Goal: Task Accomplishment & Management: Use online tool/utility

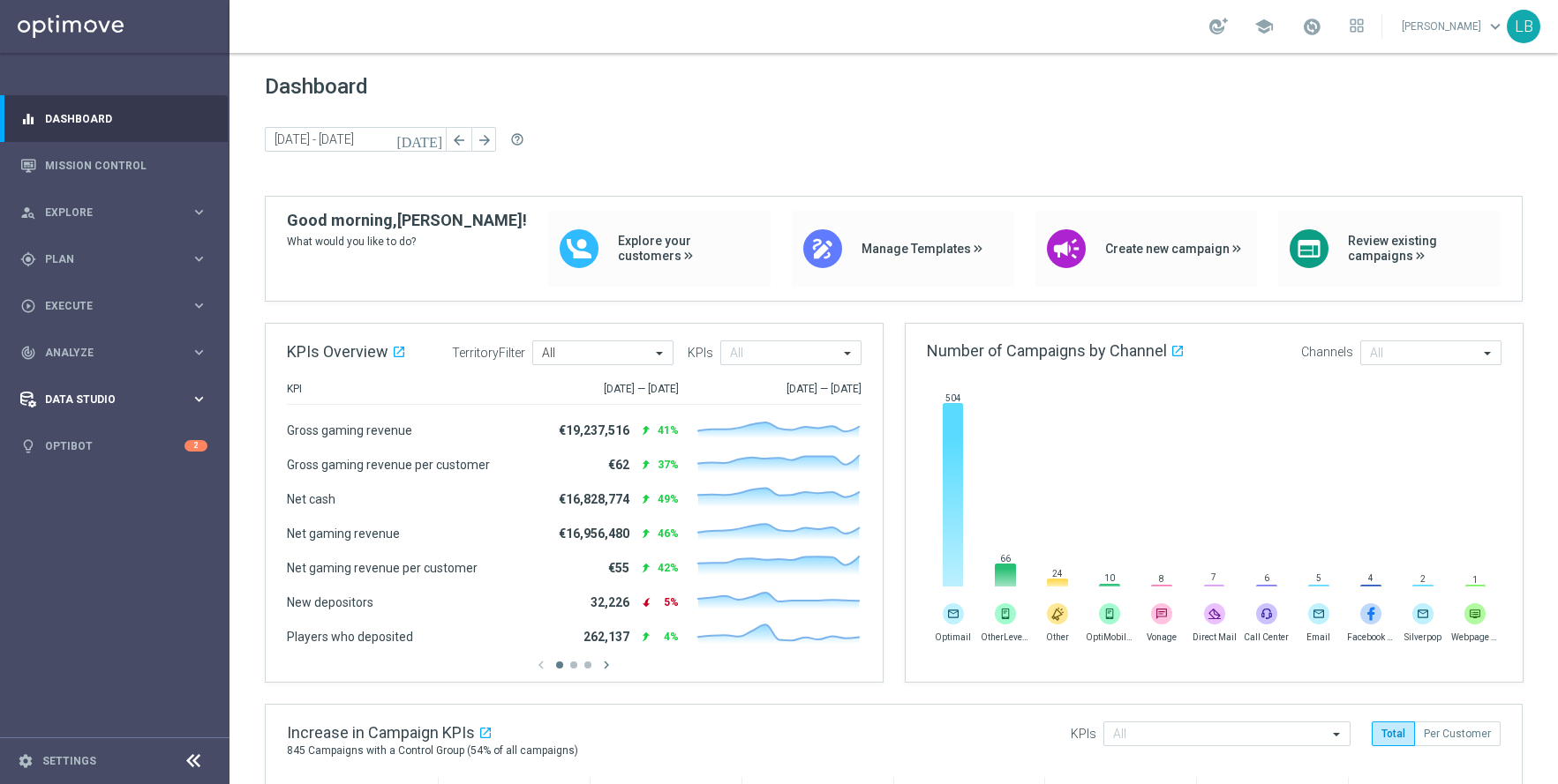
click at [97, 396] on span "Data Studio" at bounding box center [118, 400] width 146 height 10
click at [75, 434] on link "Attributes" at bounding box center [114, 436] width 137 height 14
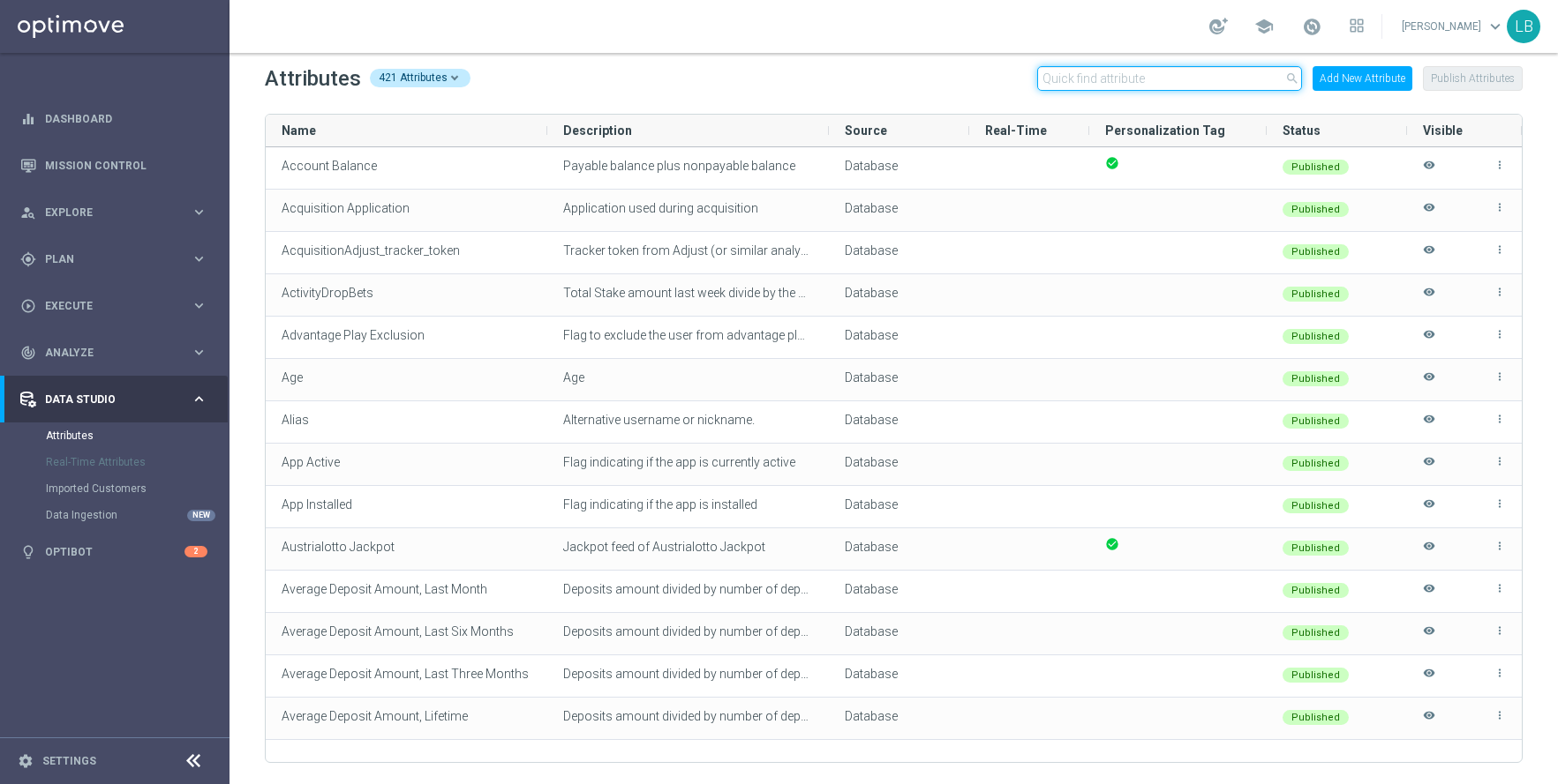
click at [1130, 77] on input "text" at bounding box center [1170, 79] width 265 height 25
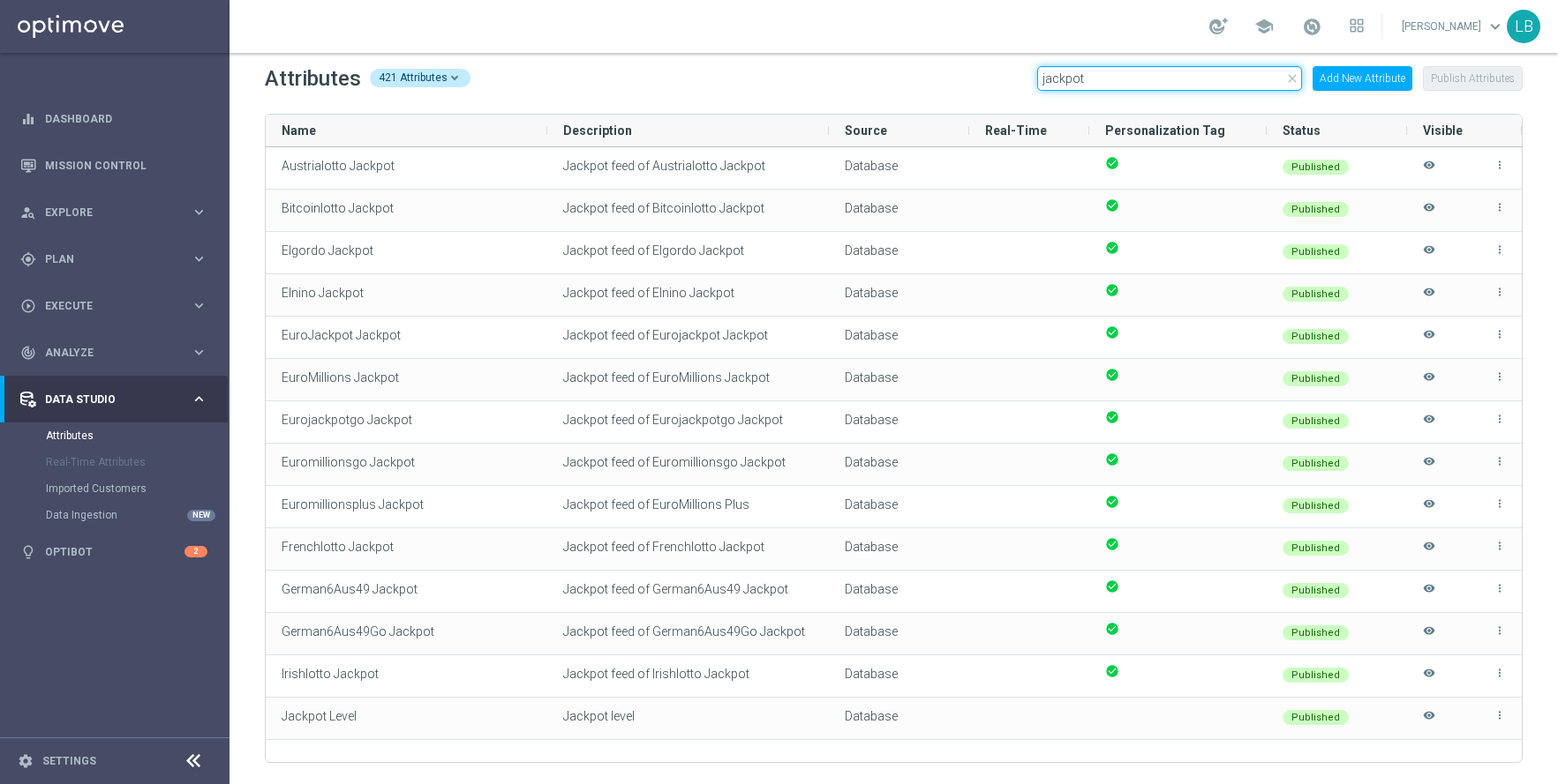
type input "jackpot"
click at [865, 34] on div "school [PERSON_NAME] keyboard_arrow_down LB" at bounding box center [893, 27] width 1328 height 53
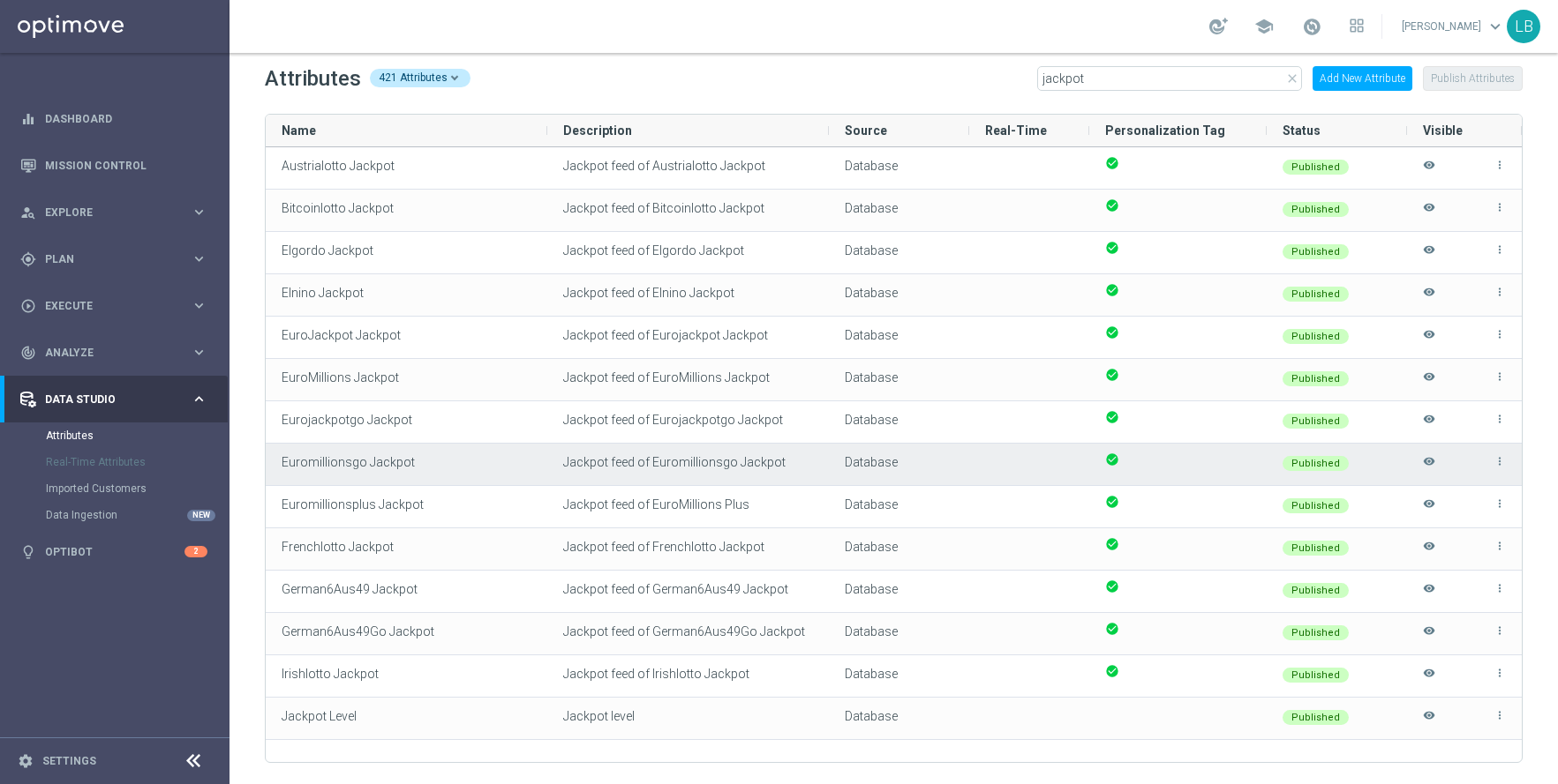
click at [368, 464] on span "Euromillionsgo Jackpot" at bounding box center [348, 462] width 134 height 14
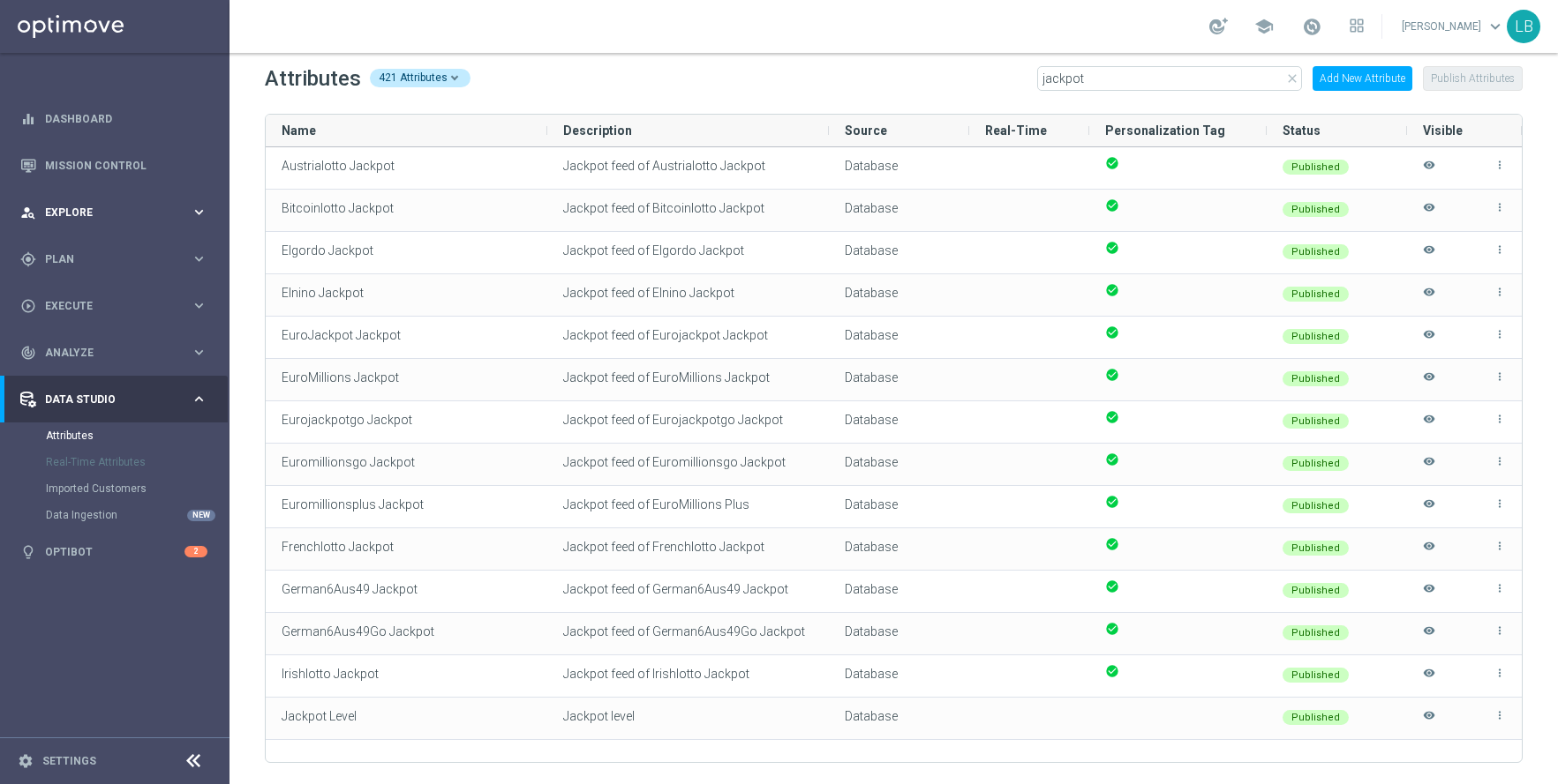
click at [111, 208] on span "Explore" at bounding box center [118, 212] width 146 height 10
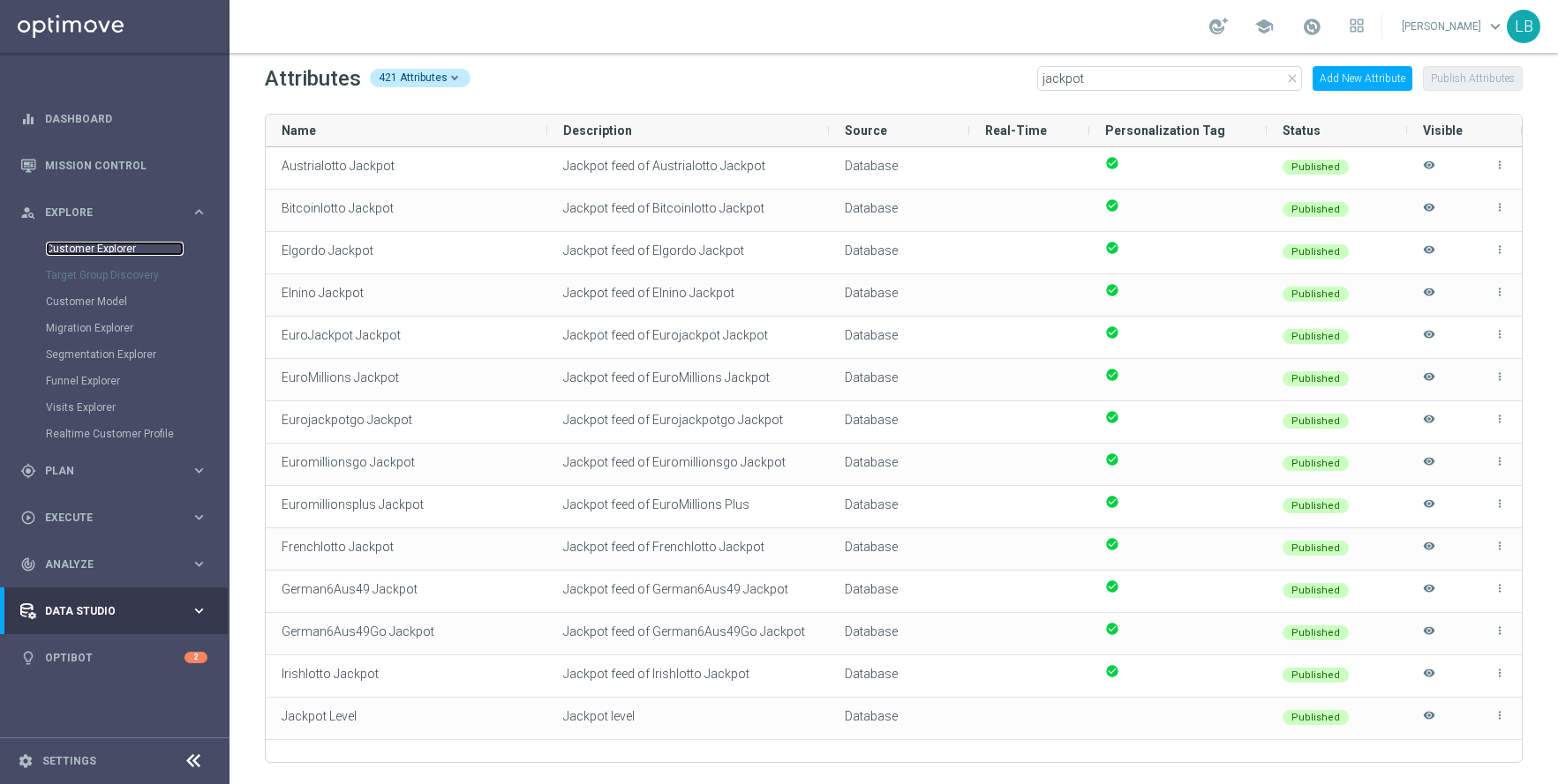
click at [109, 249] on link "Customer Explorer" at bounding box center [114, 248] width 137 height 14
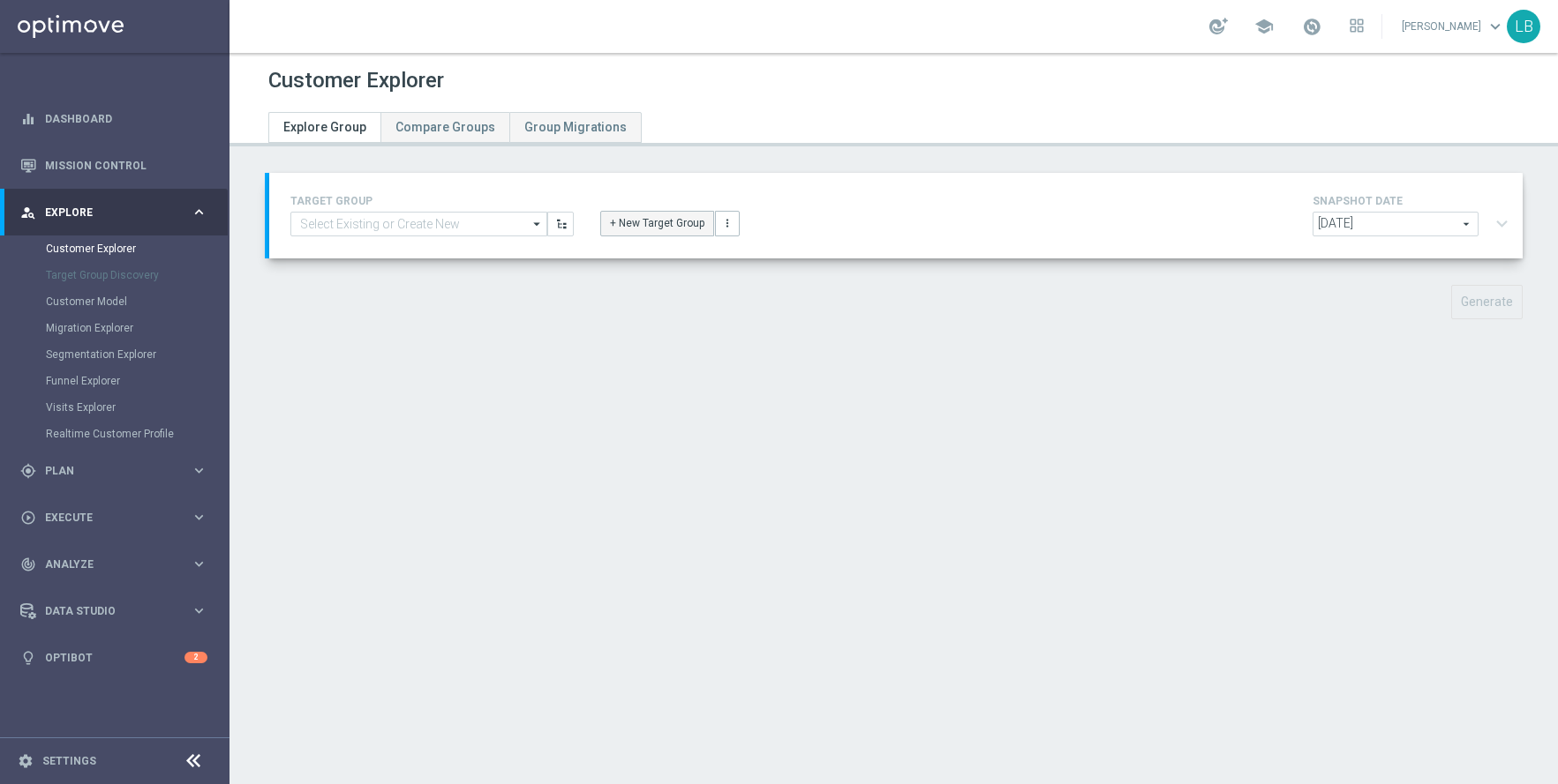
click at [649, 222] on button "+ New Target Group" at bounding box center [657, 223] width 114 height 25
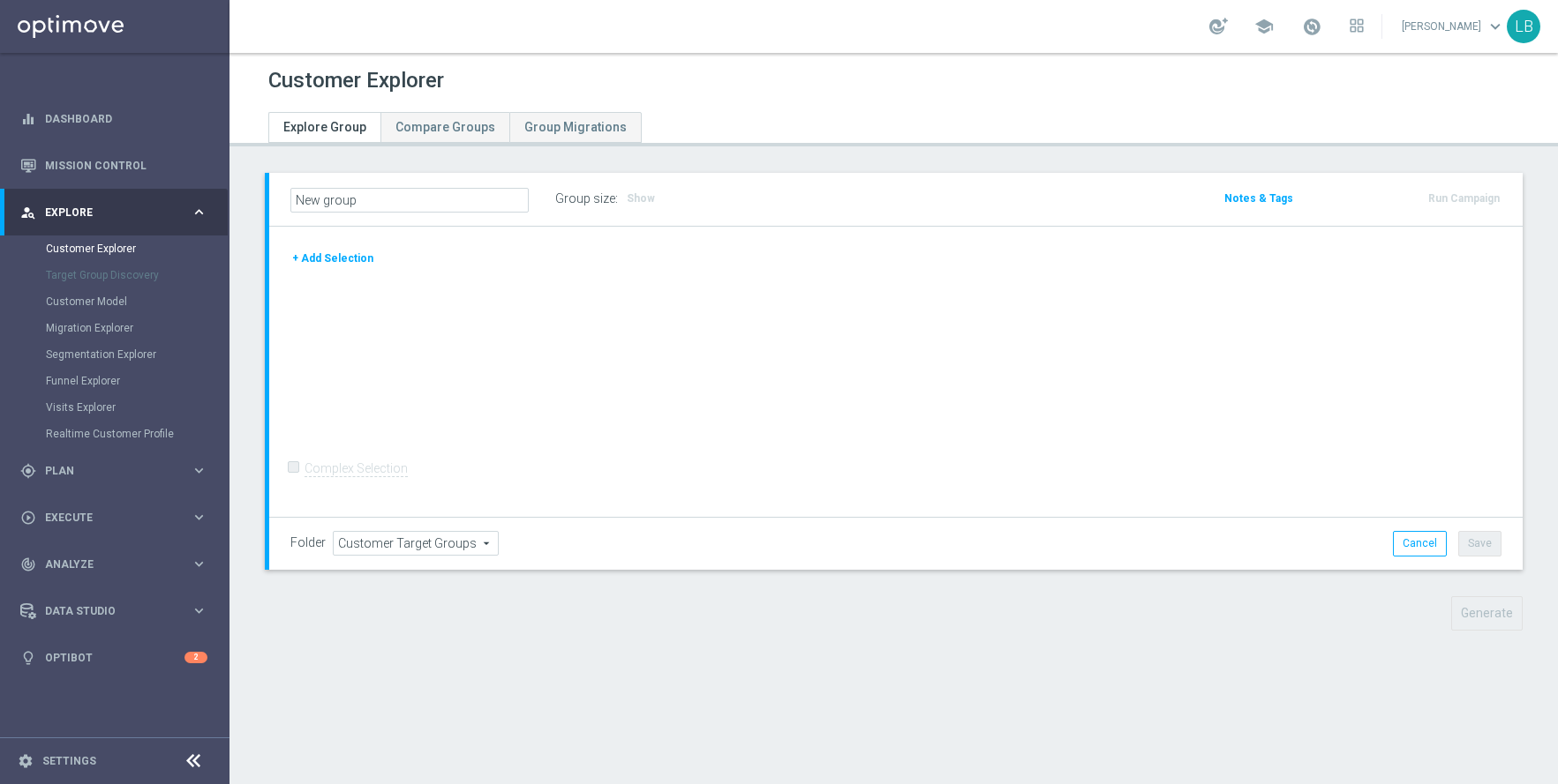
click at [323, 253] on button "+ Add Selection" at bounding box center [332, 258] width 84 height 19
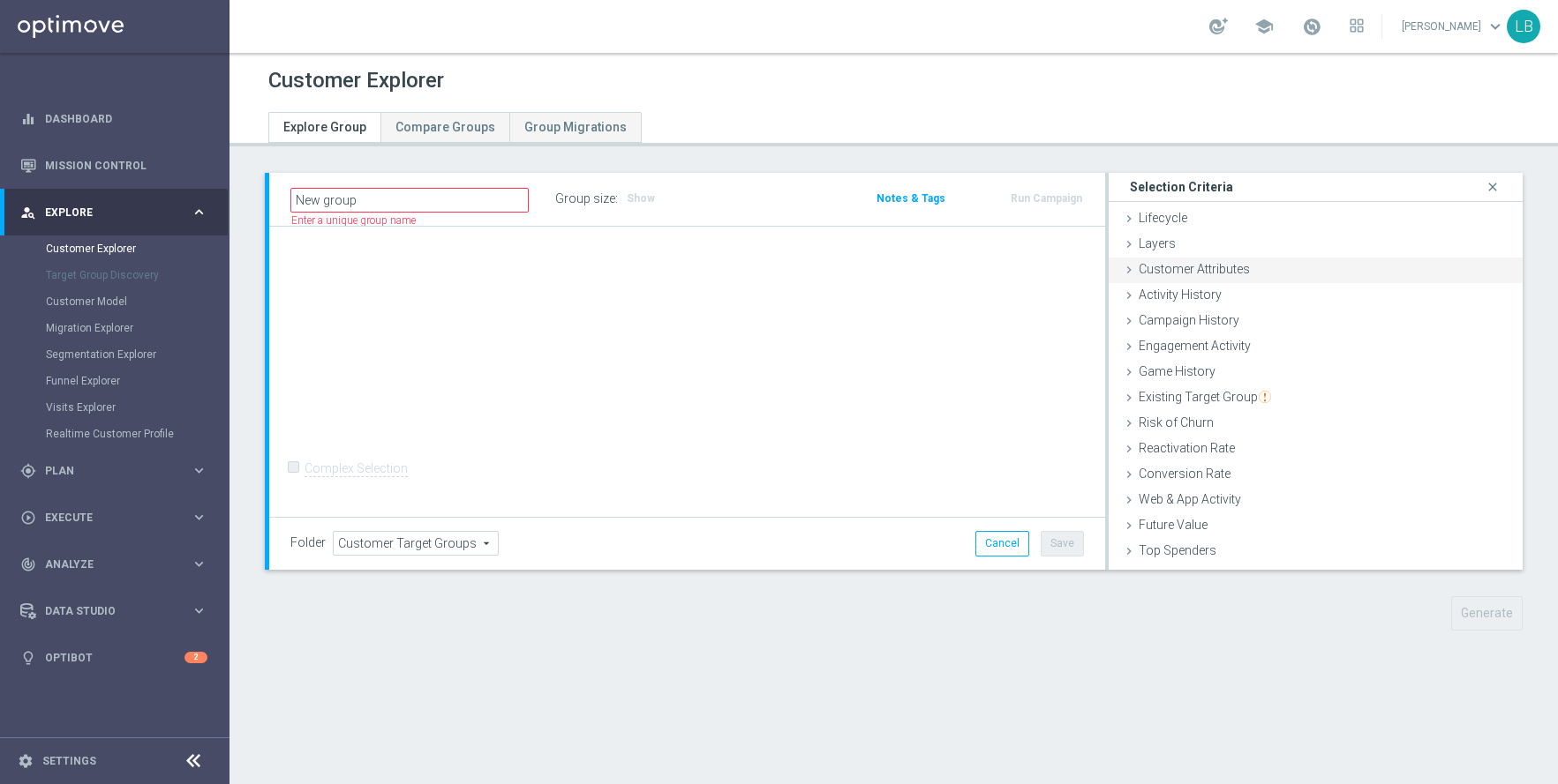
click at [1263, 272] on div "Customer Attributes done" at bounding box center [1315, 271] width 414 height 27
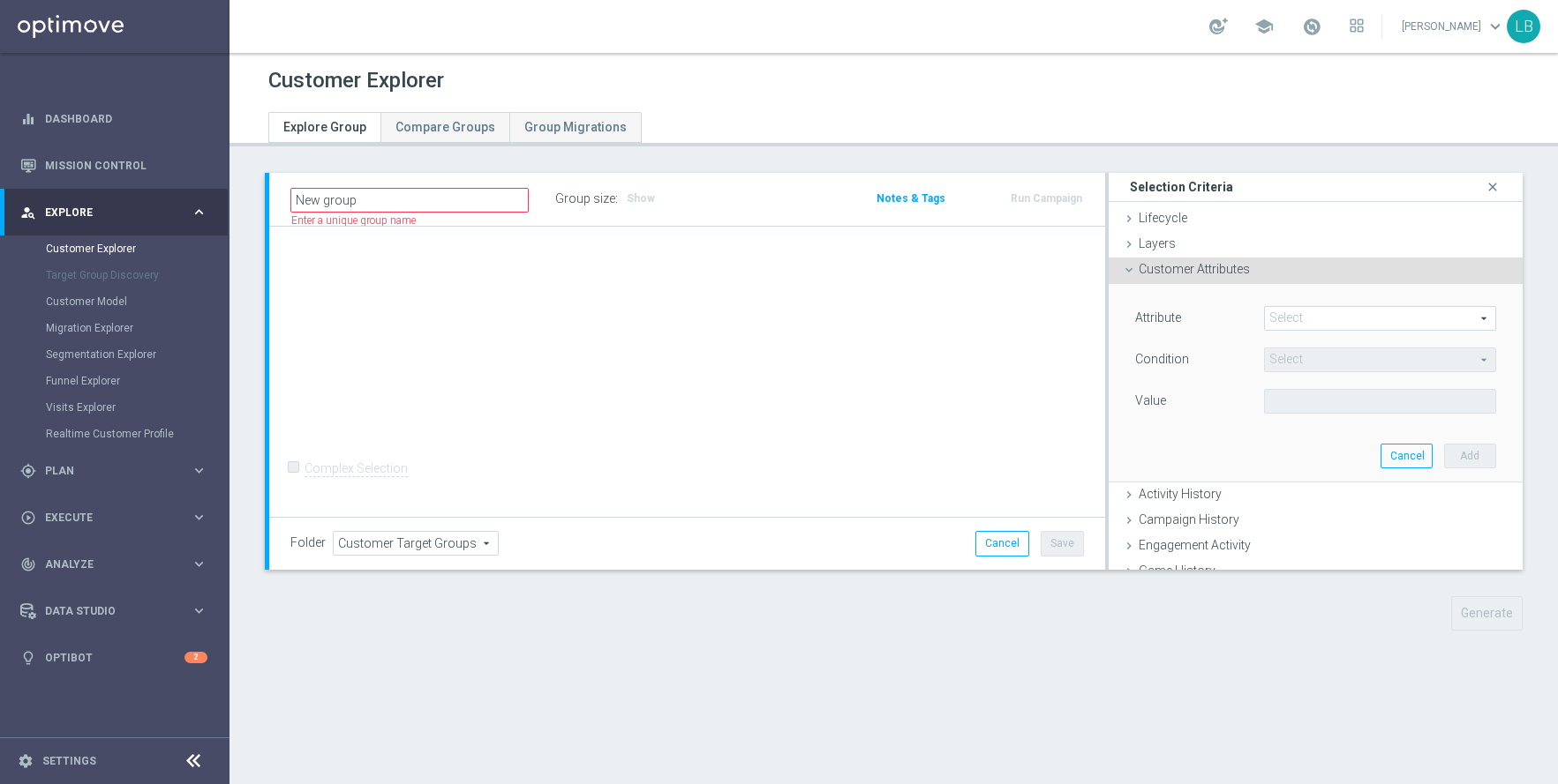
click at [1383, 322] on span at bounding box center [1379, 318] width 230 height 23
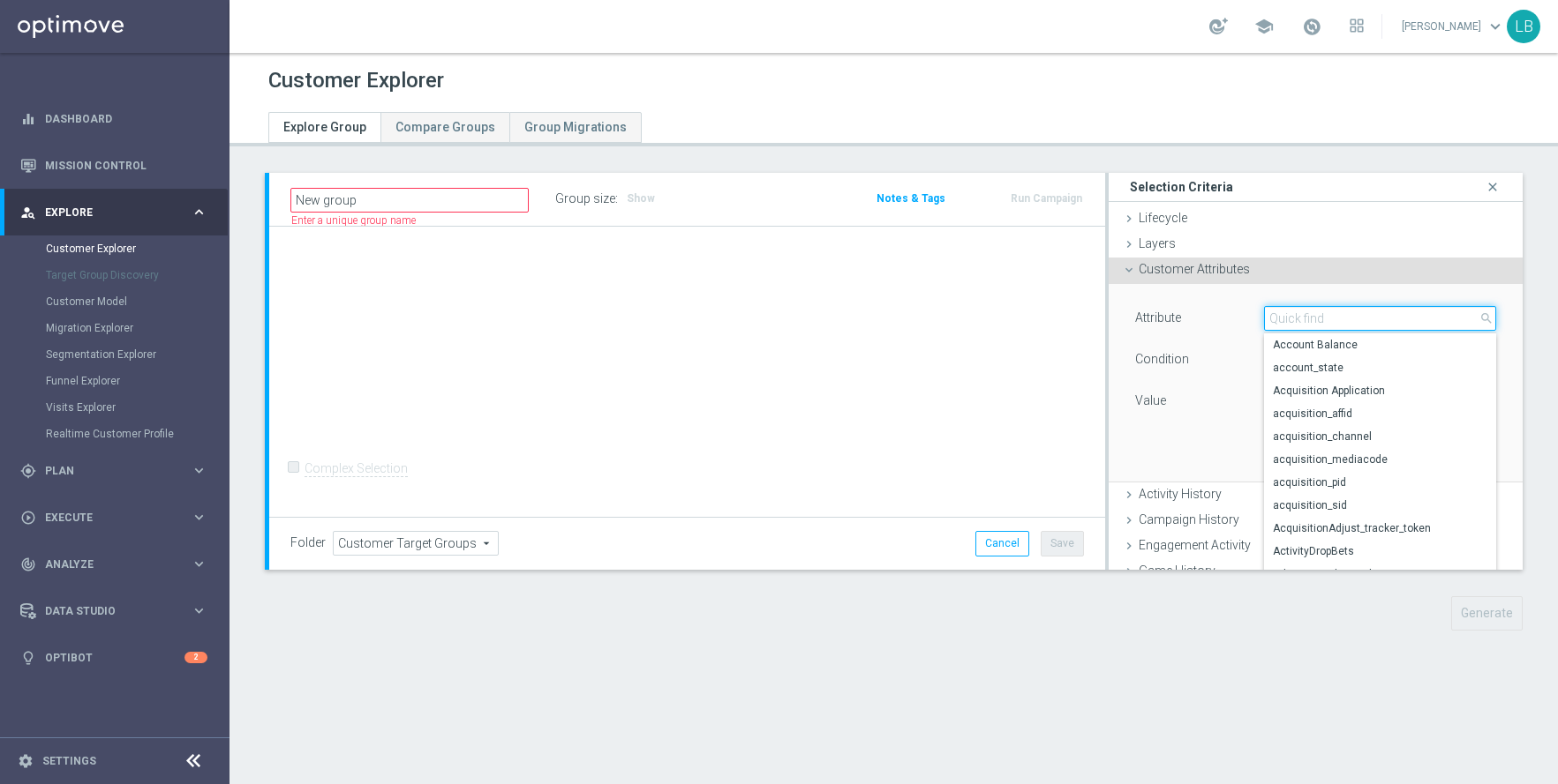
click at [1383, 322] on input "search" at bounding box center [1379, 318] width 232 height 25
click at [1268, 312] on input "jackpot" at bounding box center [1379, 318] width 232 height 25
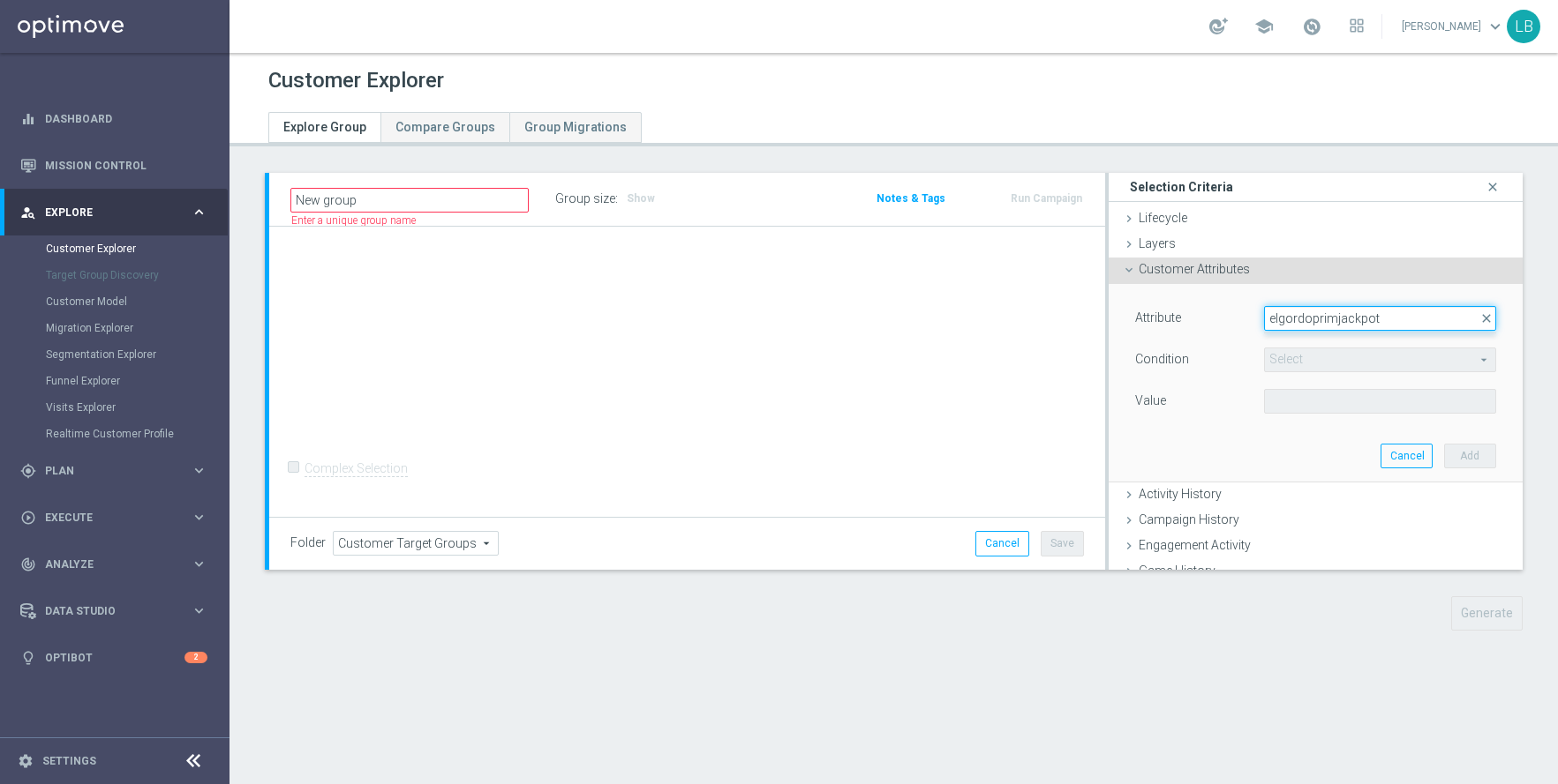
click at [1405, 323] on input "elgordoprimjackpot" at bounding box center [1379, 318] width 232 height 25
type input "elgordoprim"
click at [1404, 349] on span "elGordoPrimitiva" at bounding box center [1380, 345] width 214 height 14
type input "elGordoPrimitiva"
type input "Equals"
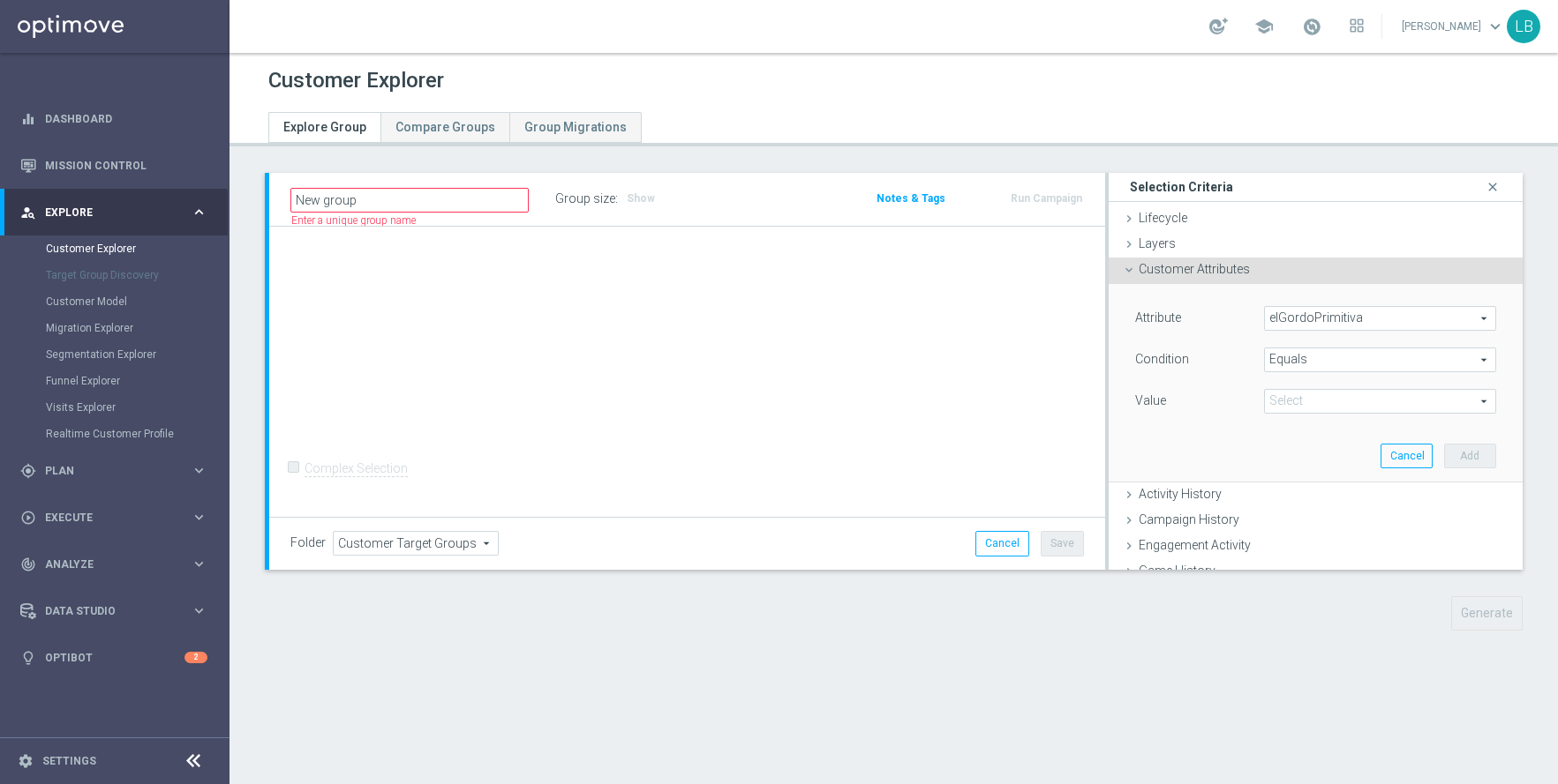
click at [1410, 318] on span "elGordoPrimitiva" at bounding box center [1379, 318] width 230 height 23
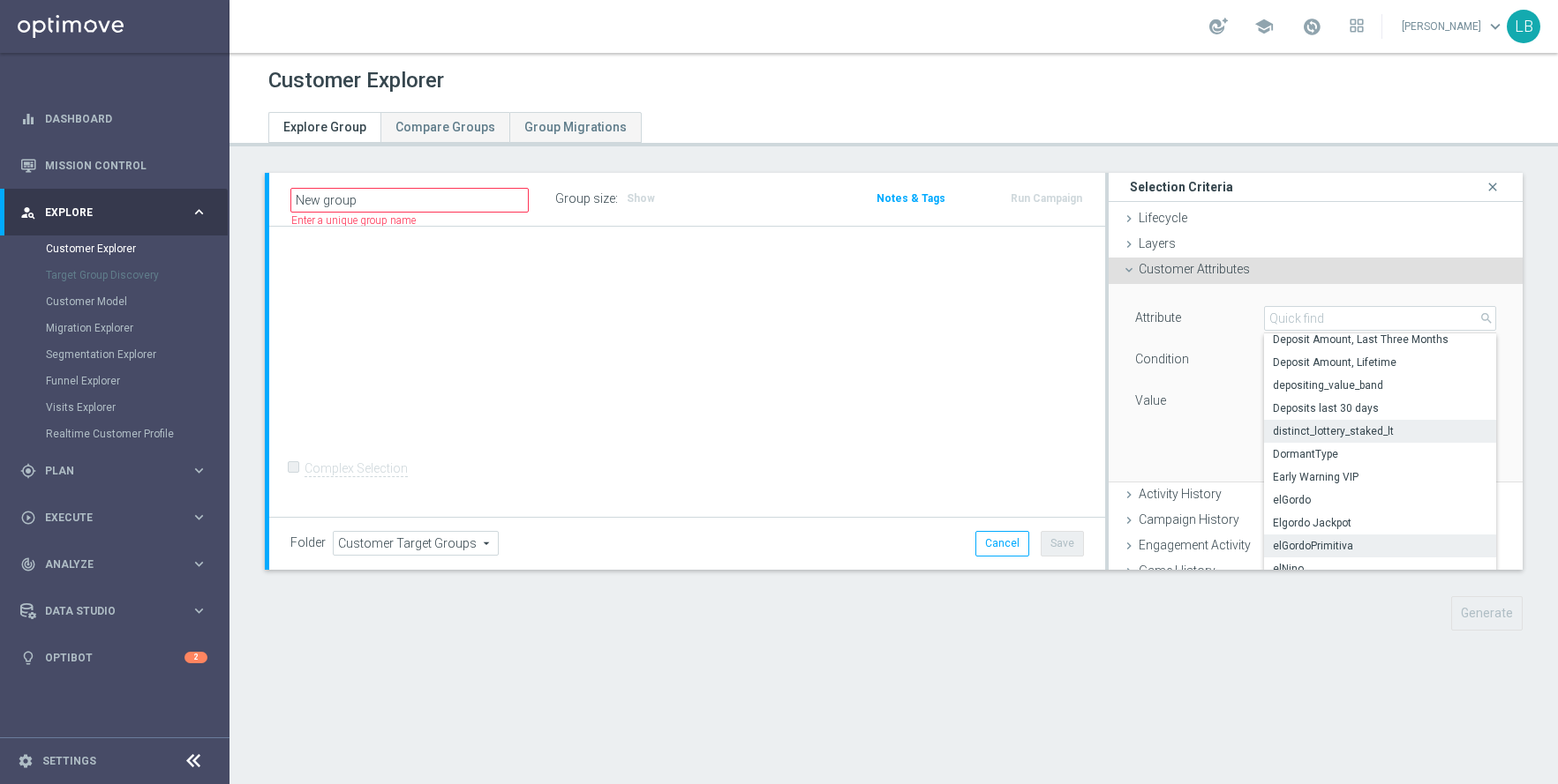
scroll to position [2381, 0]
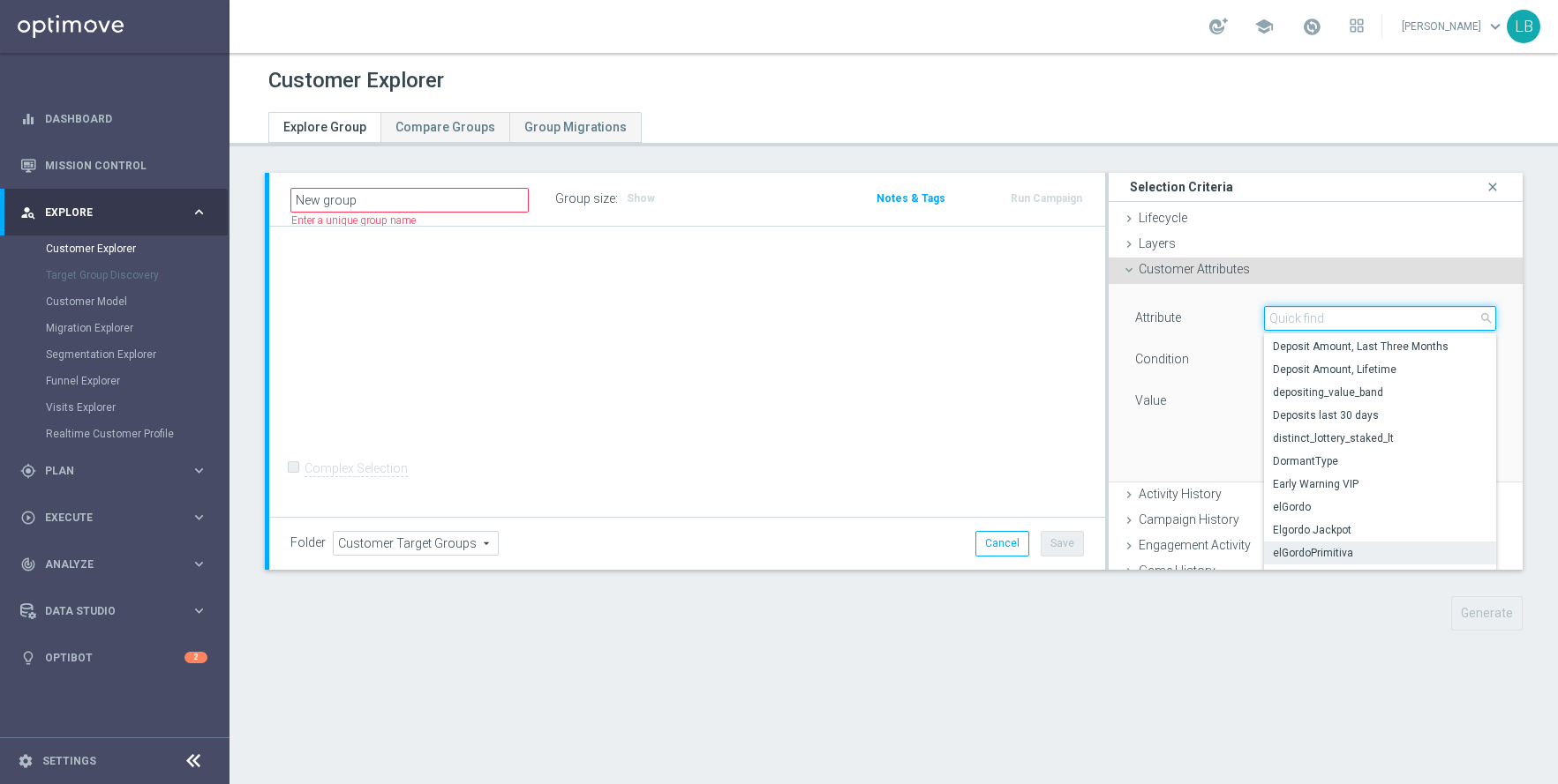
click at [1352, 316] on input "search" at bounding box center [1379, 318] width 232 height 25
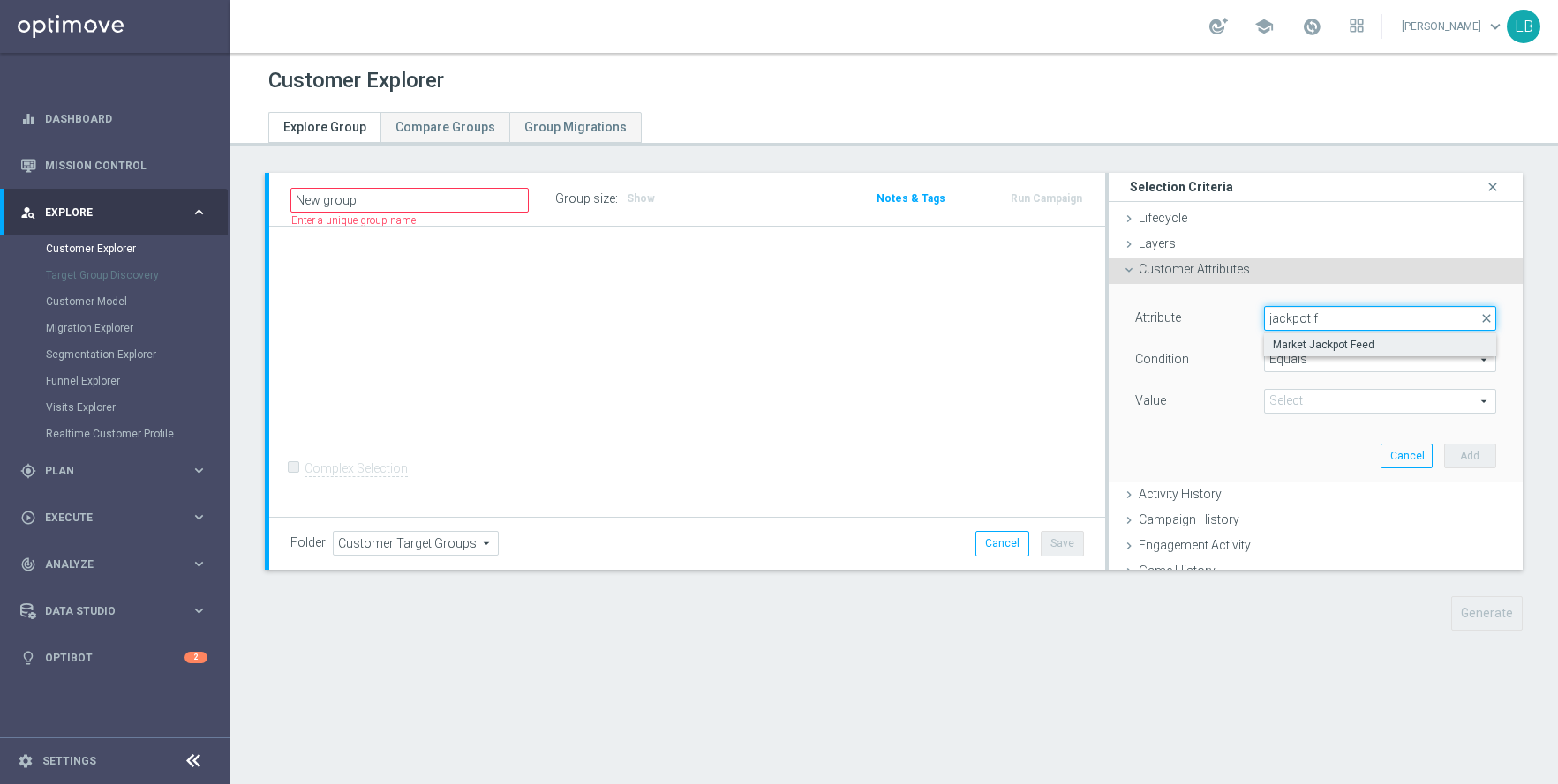
type input "jackpot f"
click at [1352, 344] on span "Market Jackpot Feed" at bounding box center [1380, 345] width 214 height 14
type input "Market Jackpot Feed"
click at [1363, 357] on span "Equals" at bounding box center [1379, 360] width 230 height 23
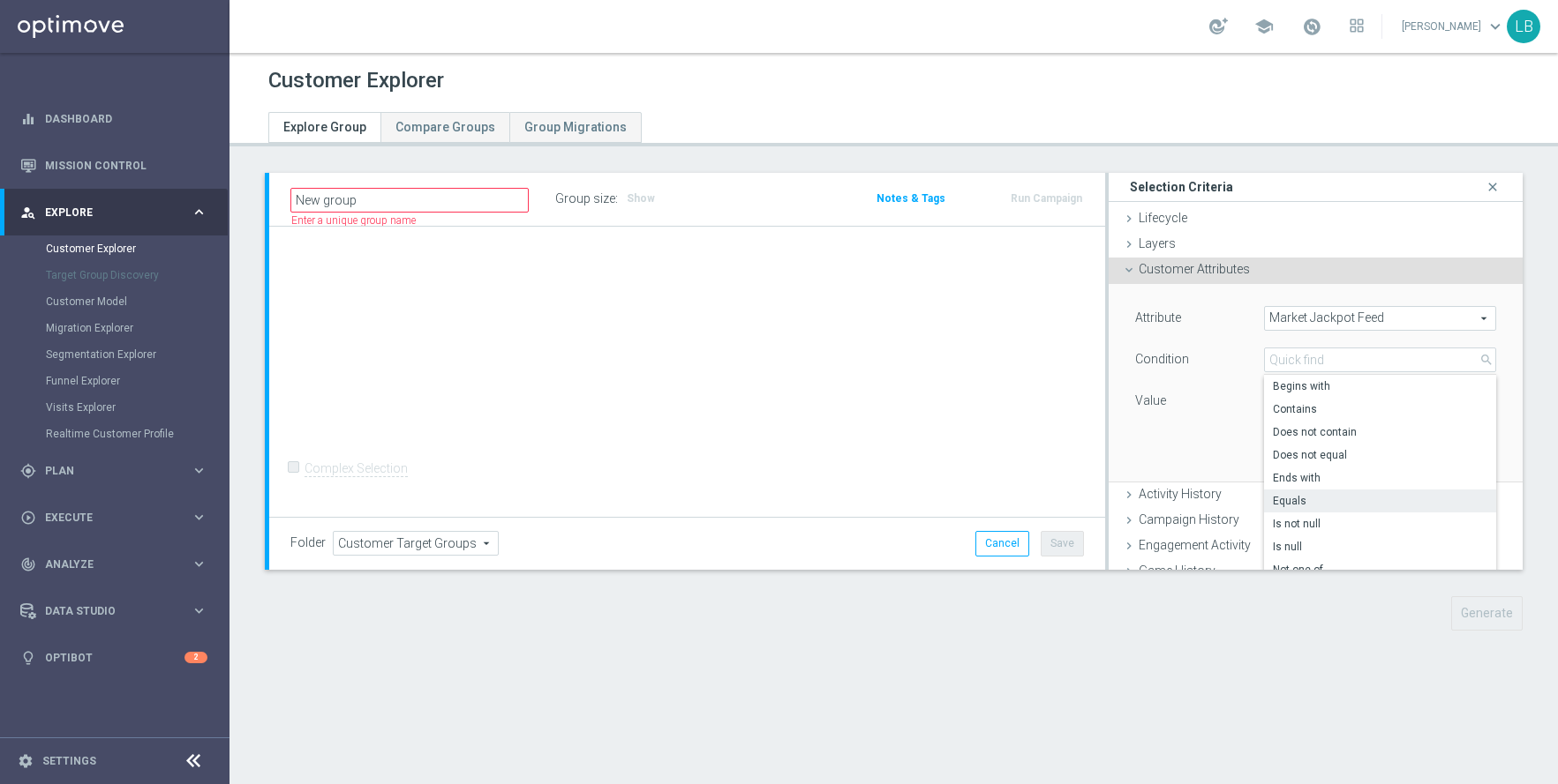
click at [1240, 346] on div "Attribute Market Jackpot Feed Market Jackpot Feed arrow_drop_down search Condit…" at bounding box center [1315, 361] width 361 height 111
click at [1325, 390] on span at bounding box center [1379, 401] width 230 height 23
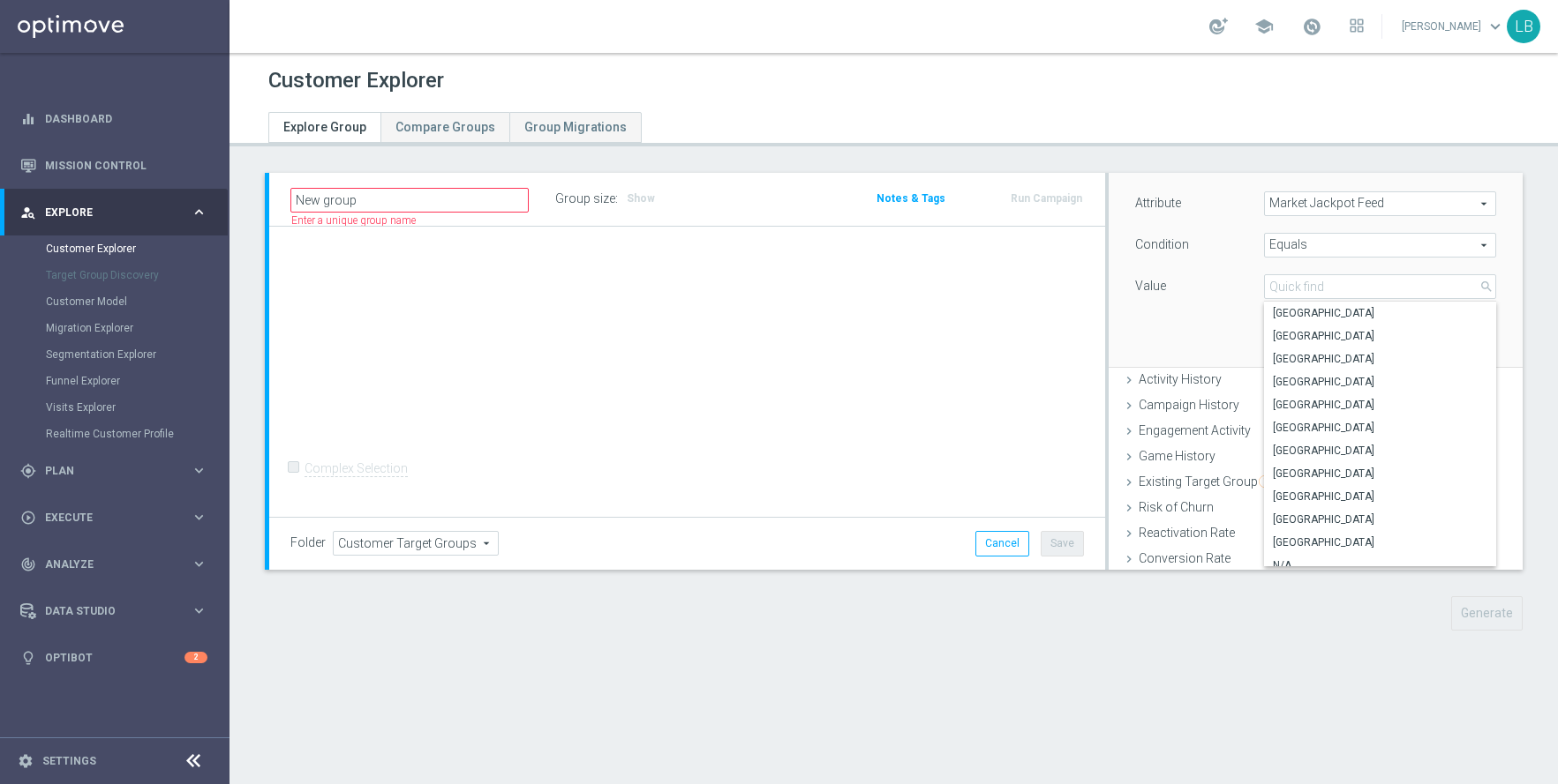
scroll to position [90, 0]
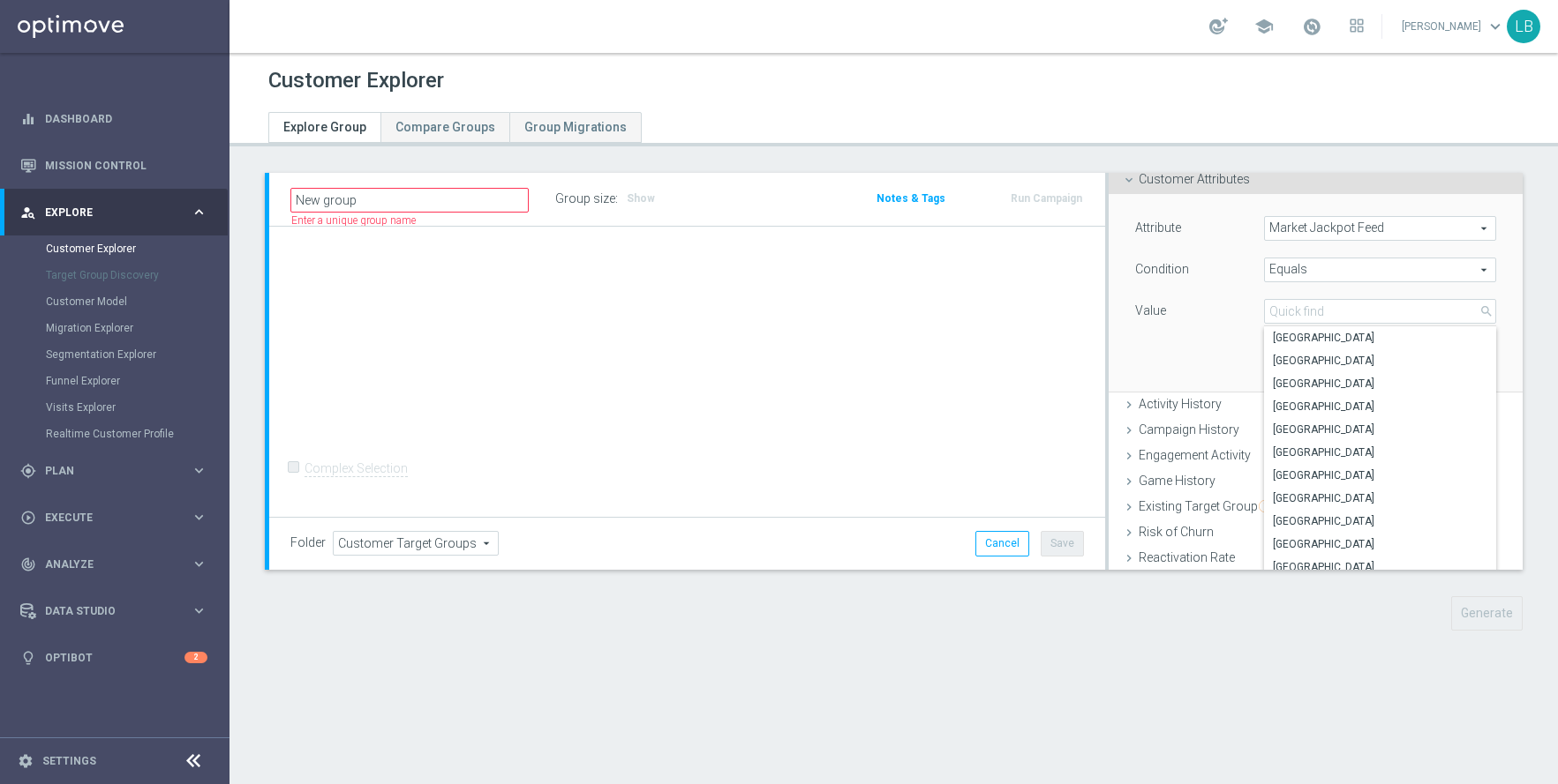
click at [1418, 223] on span "Market Jackpot Feed" at bounding box center [1379, 228] width 230 height 23
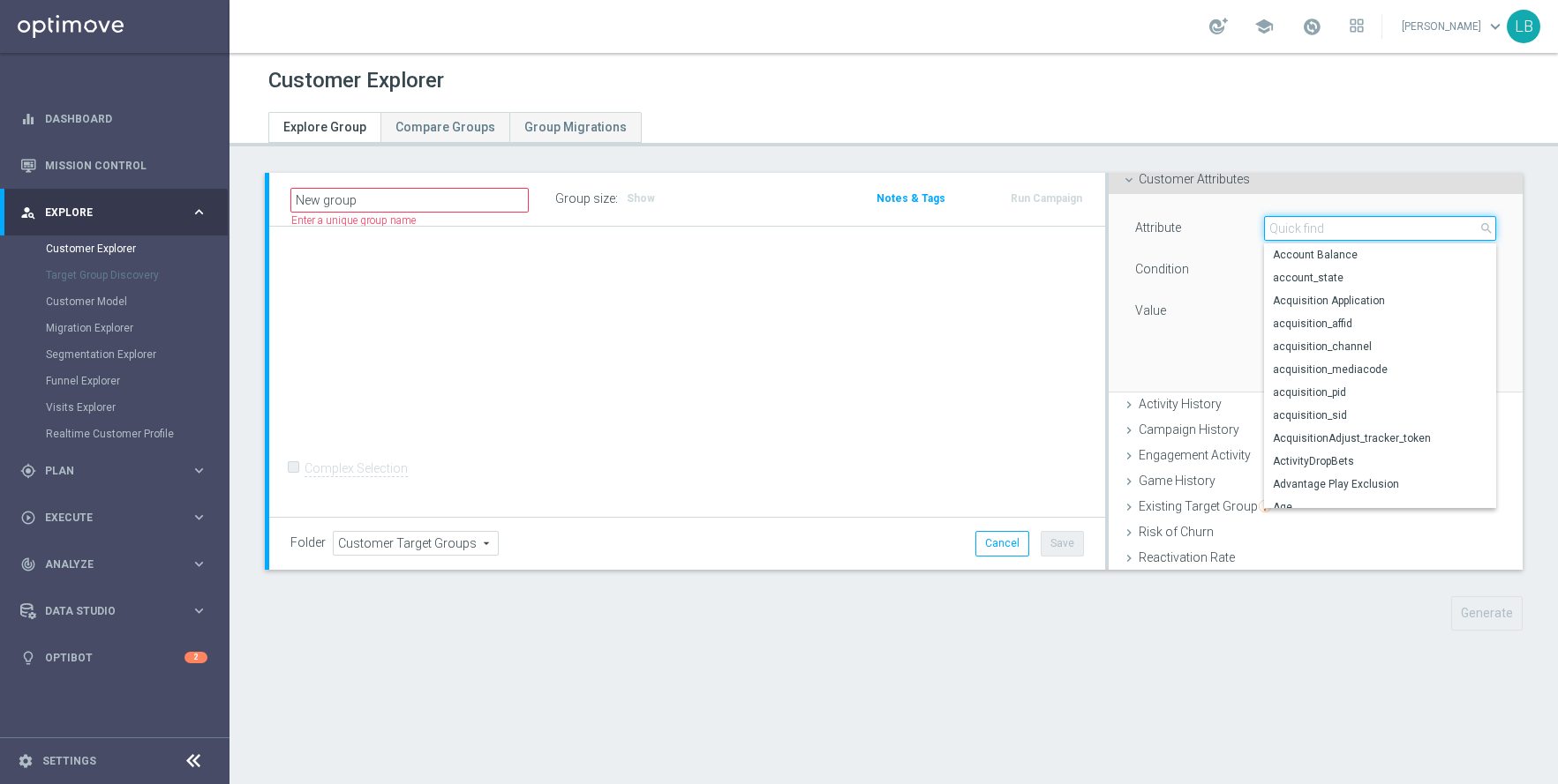
click at [1396, 235] on input "search" at bounding box center [1379, 228] width 232 height 25
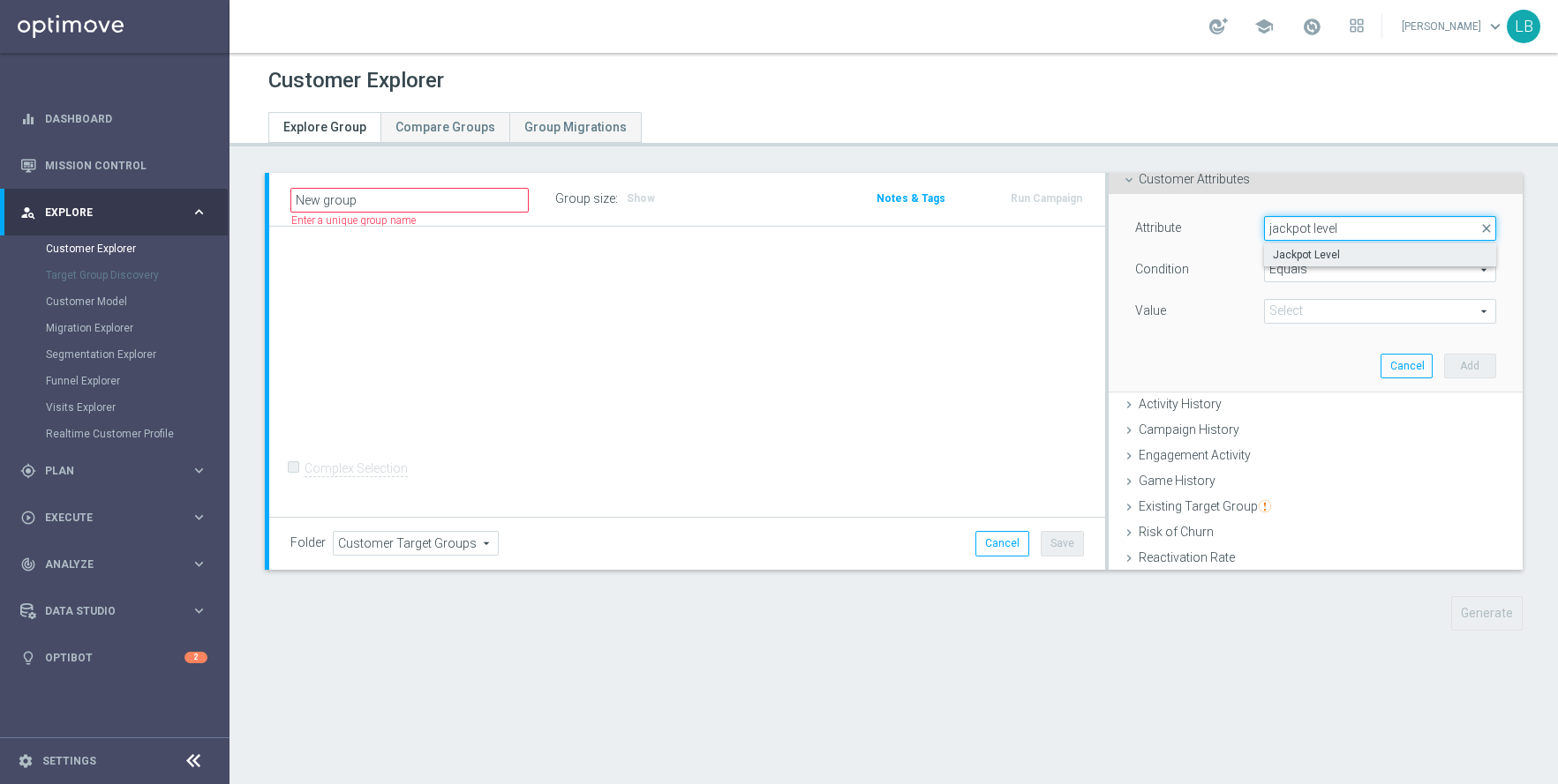
type input "jackpot level"
click at [1356, 253] on span "Jackpot Level" at bounding box center [1380, 255] width 214 height 14
type input "Jackpot Level"
click at [1335, 320] on span at bounding box center [1379, 312] width 230 height 23
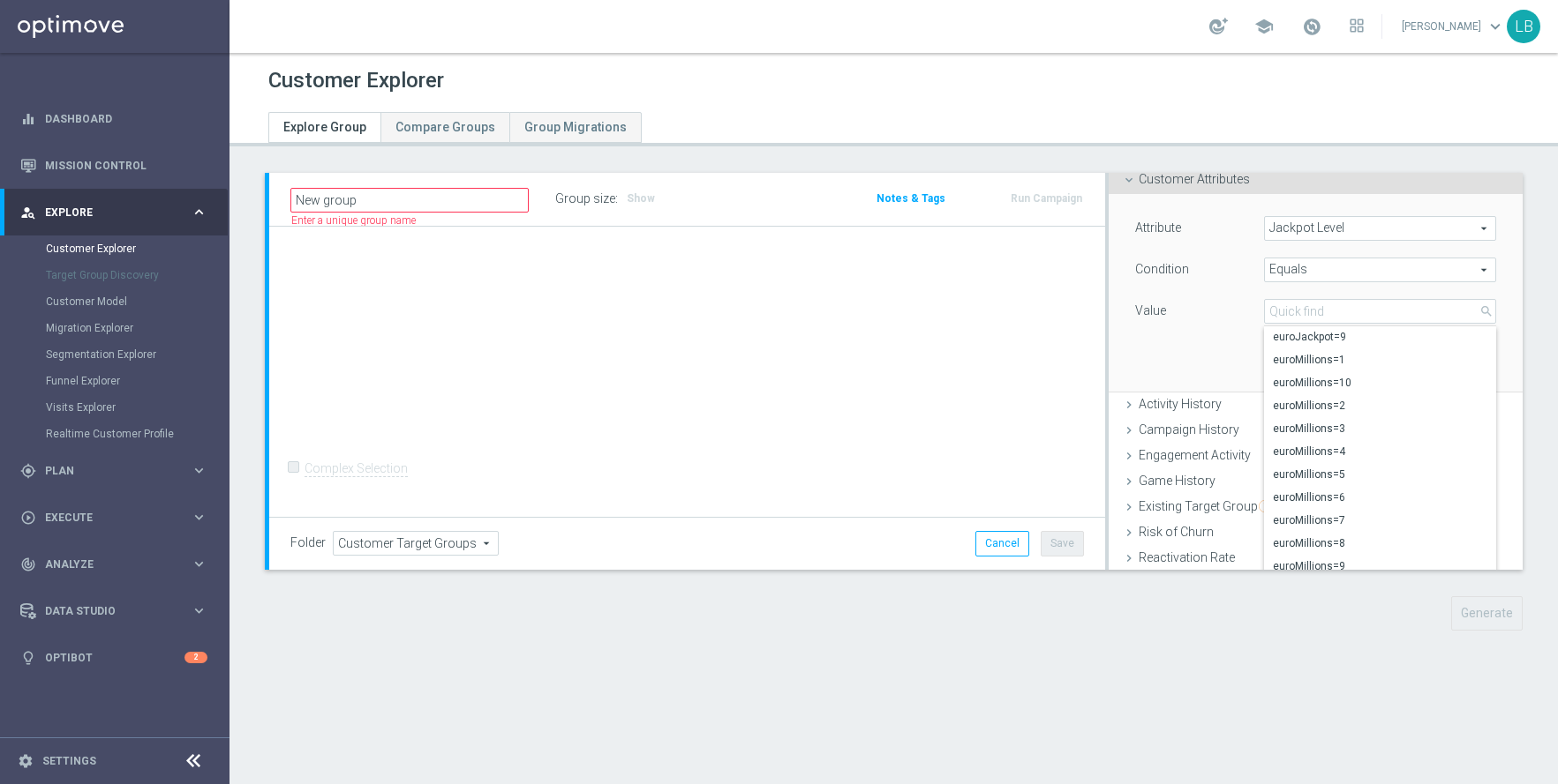
scroll to position [1531, 0]
click at [1339, 446] on span "euroMillions=4" at bounding box center [1380, 443] width 214 height 14
type input "euroMillions=4"
